Goal: Task Accomplishment & Management: Manage account settings

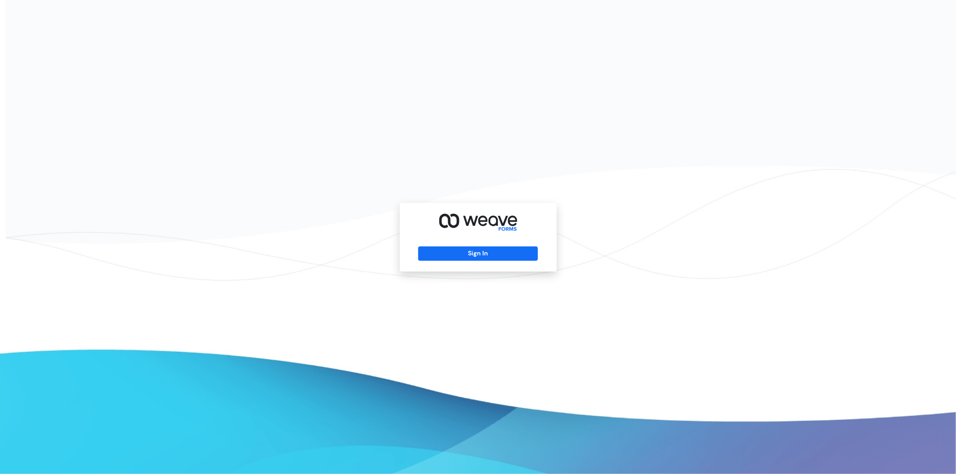
click at [483, 269] on div "Sign In" at bounding box center [478, 237] width 157 height 69
click at [474, 256] on button "Sign In" at bounding box center [478, 253] width 120 height 14
